Goal: Navigation & Orientation: Find specific page/section

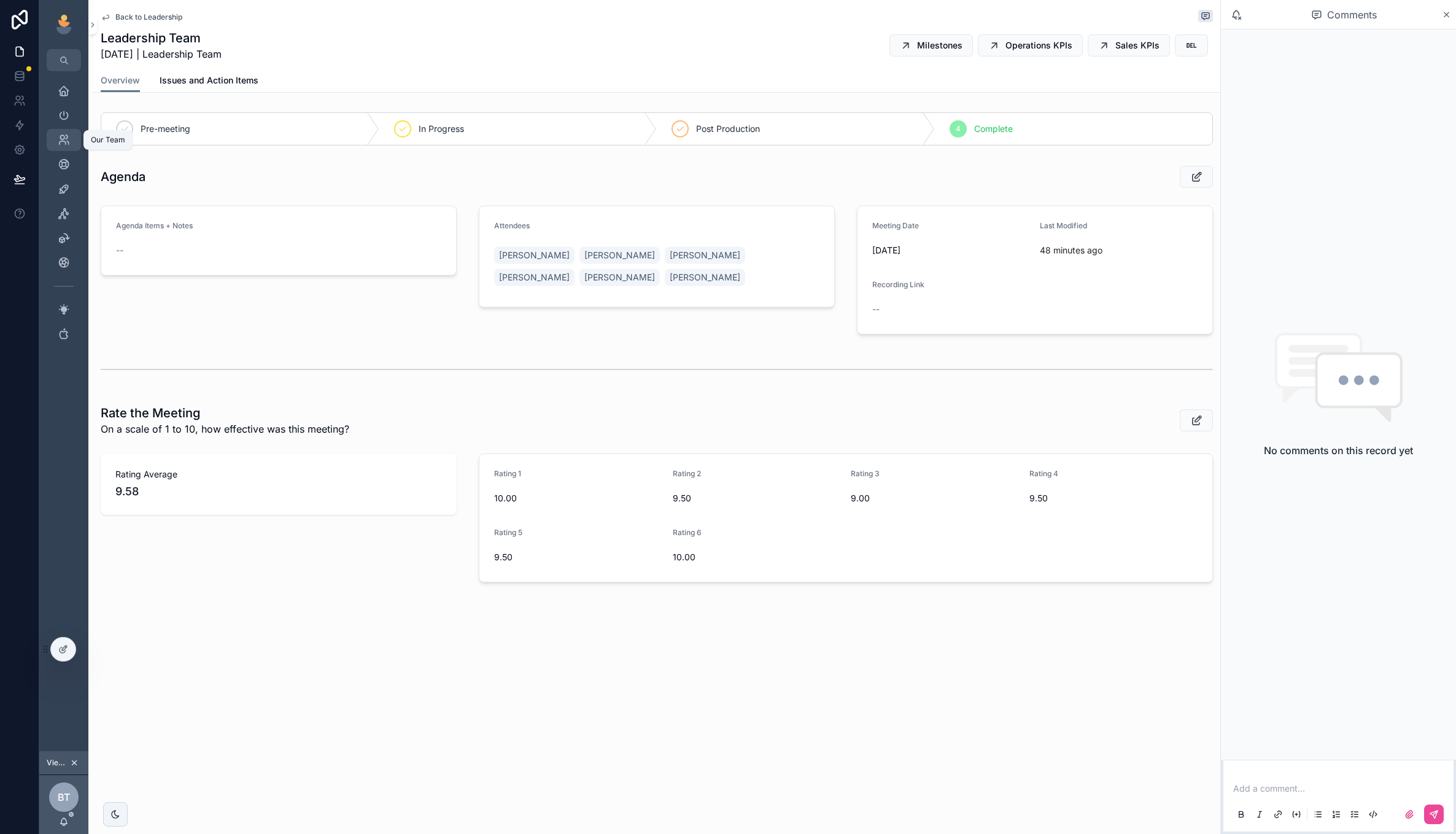
click at [61, 146] on span "scrollable content" at bounding box center [64, 140] width 12 height 12
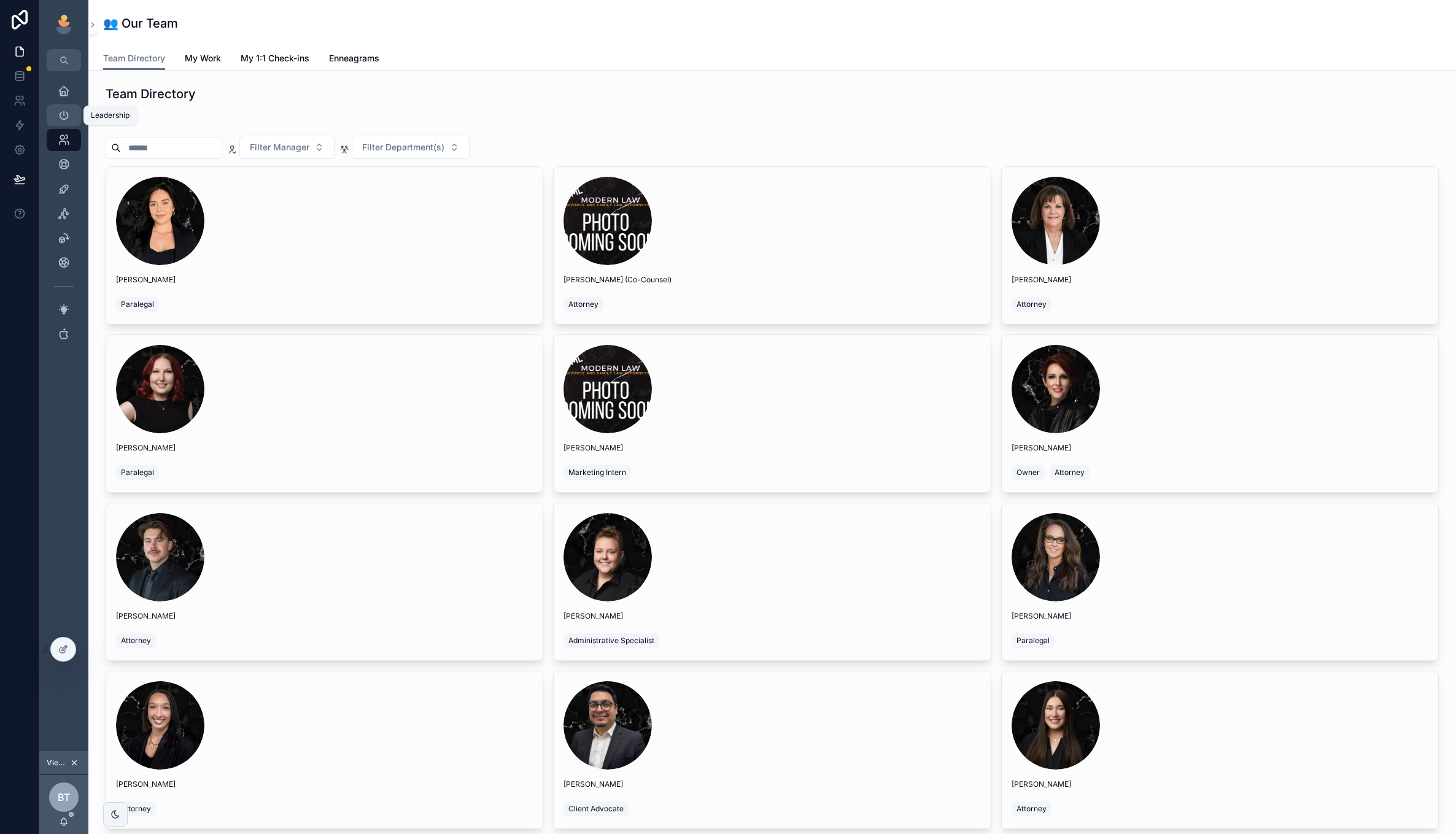
click at [74, 112] on link "Leadership" at bounding box center [64, 115] width 35 height 22
